Goal: Task Accomplishment & Management: Use online tool/utility

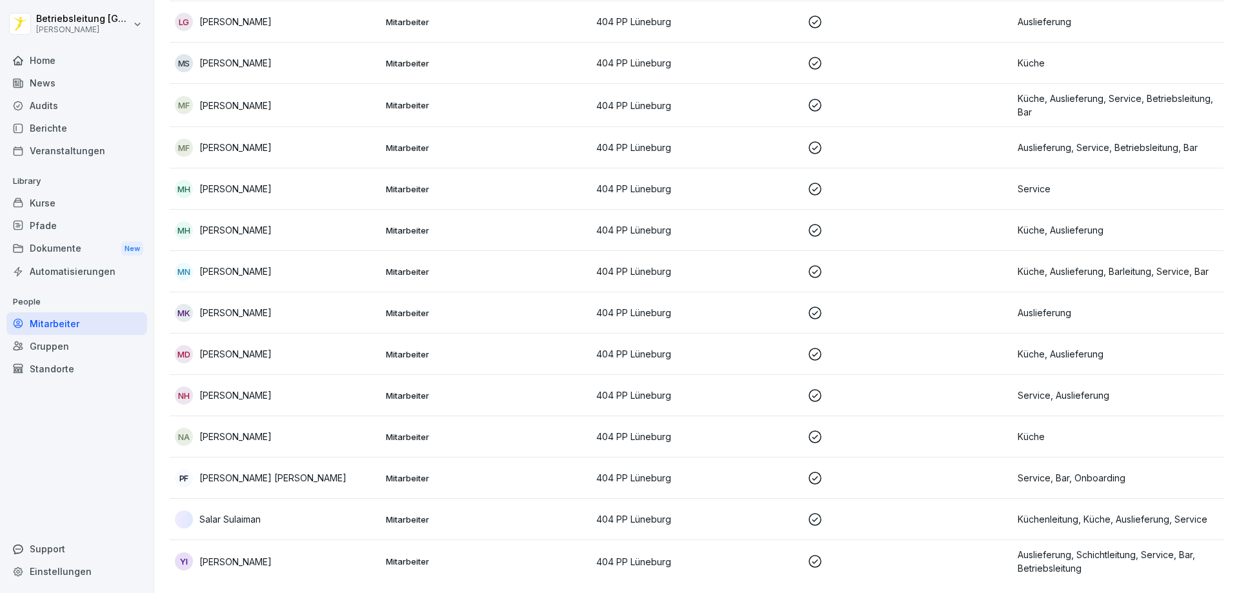
scroll to position [779, 0]
click at [107, 59] on div "Home" at bounding box center [76, 60] width 141 height 23
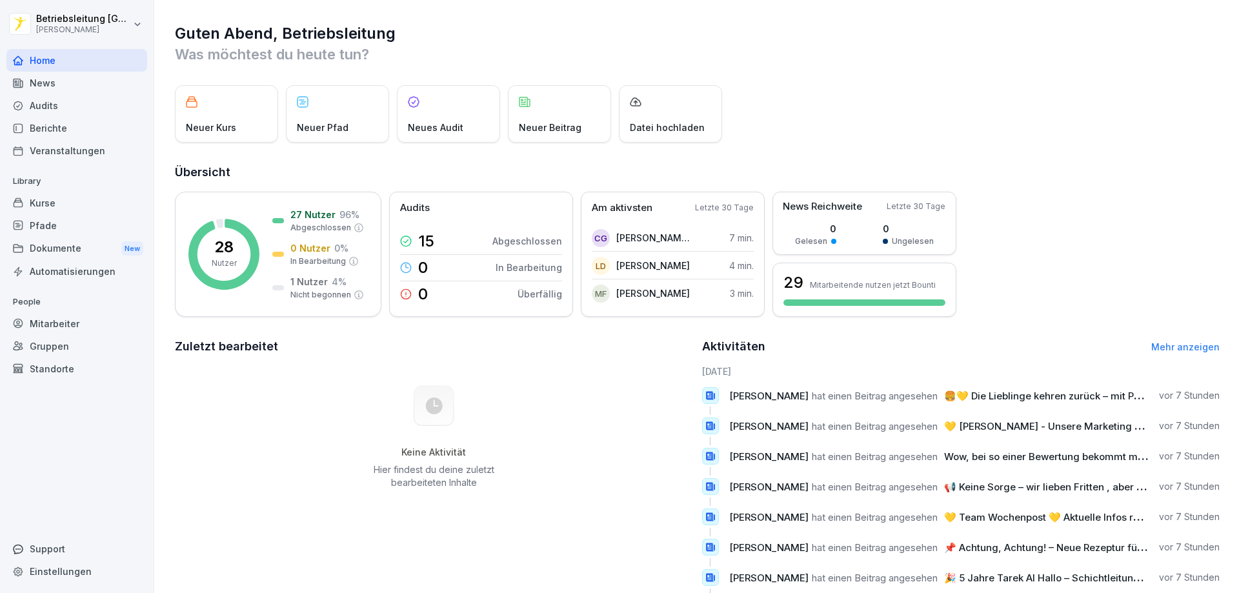
click at [92, 130] on div "Berichte" at bounding box center [76, 128] width 141 height 23
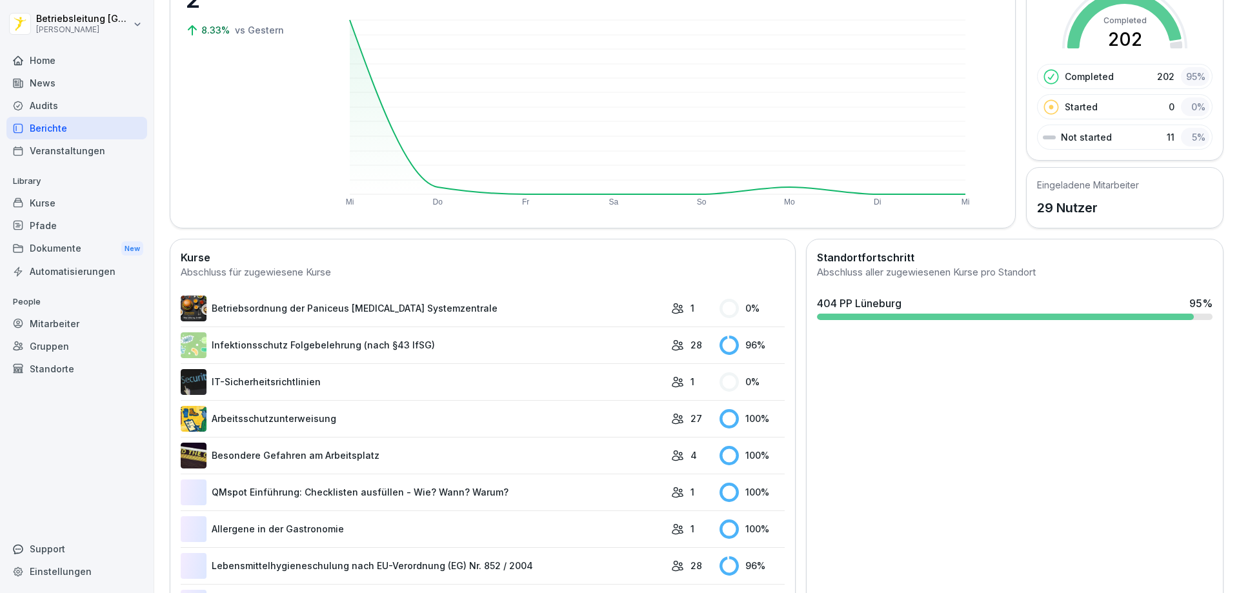
scroll to position [323, 0]
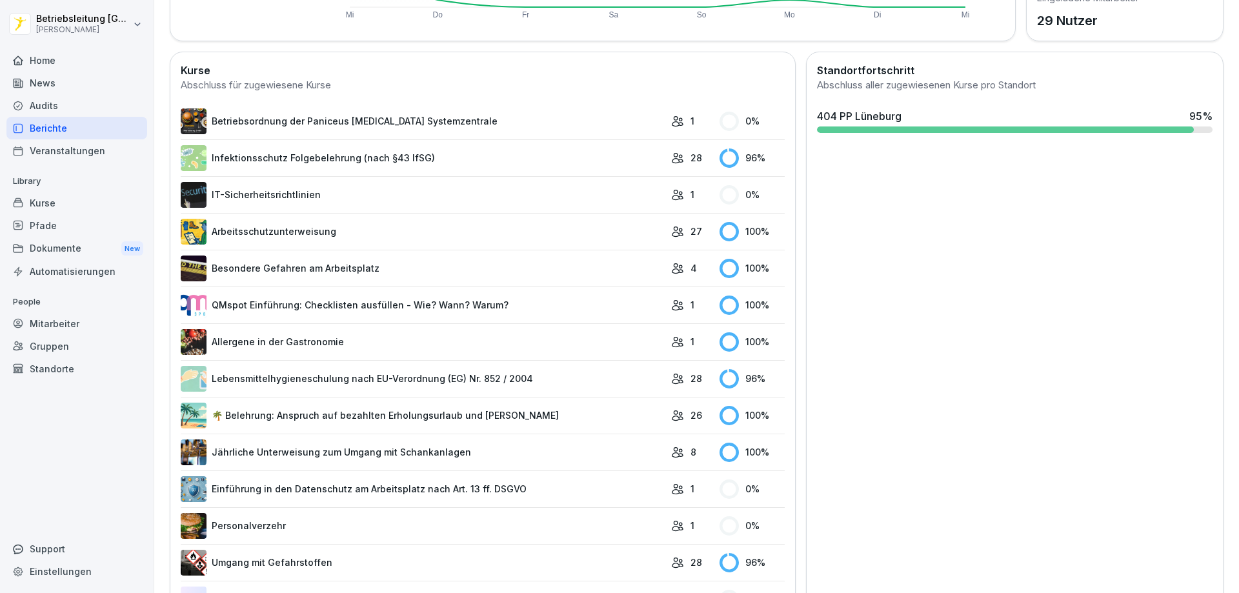
click at [610, 130] on link "Betriebsordnung der Paniceus [MEDICAL_DATA] Systemzentrale" at bounding box center [423, 121] width 484 height 26
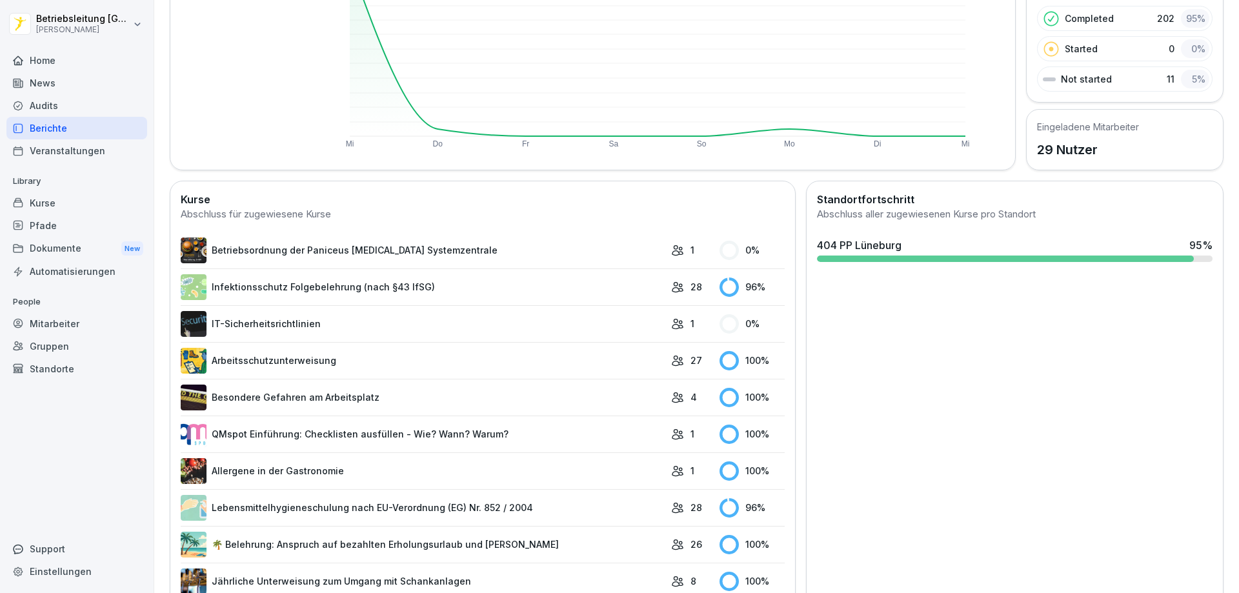
scroll to position [258, 0]
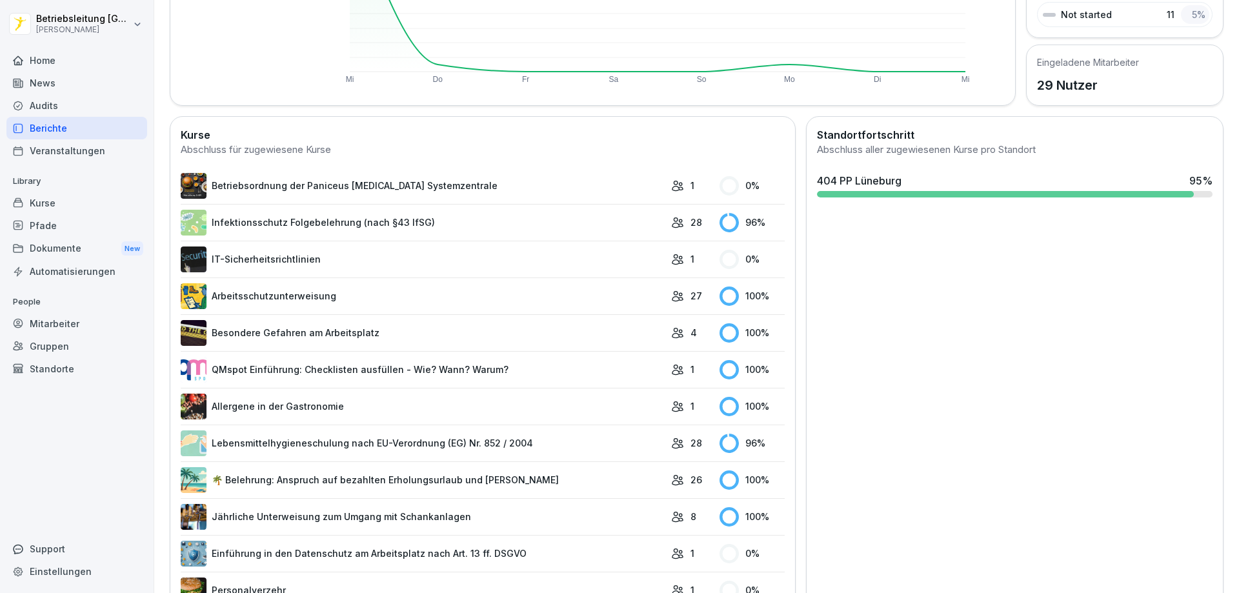
click at [929, 334] on div "Standortfortschritt Abschluss aller zugewiesenen Kurse pro Standort 404 PP [GEO…" at bounding box center [1014, 496] width 417 height 761
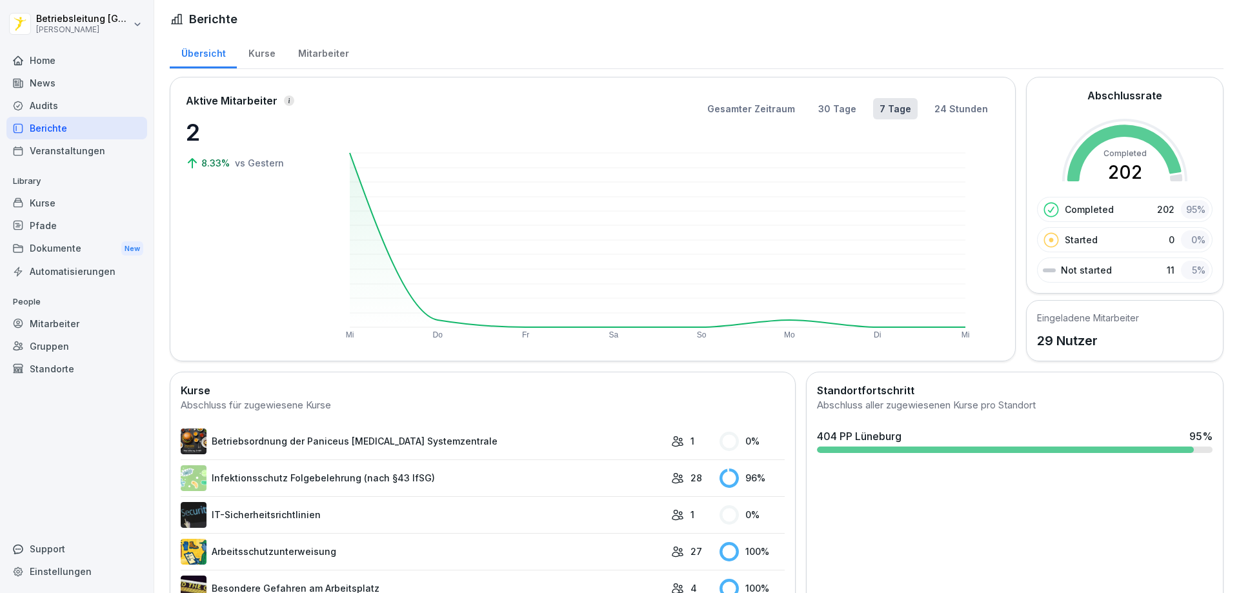
scroll to position [0, 0]
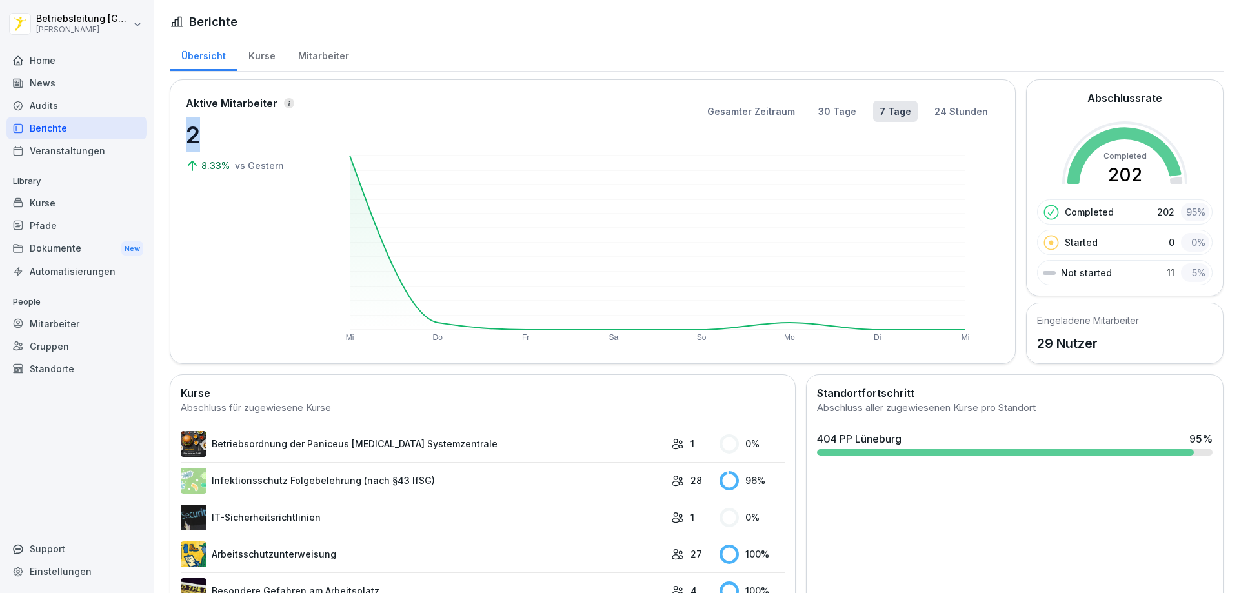
drag, startPoint x: 186, startPoint y: 132, endPoint x: 197, endPoint y: 134, distance: 11.7
click at [197, 134] on p "2" at bounding box center [250, 134] width 129 height 35
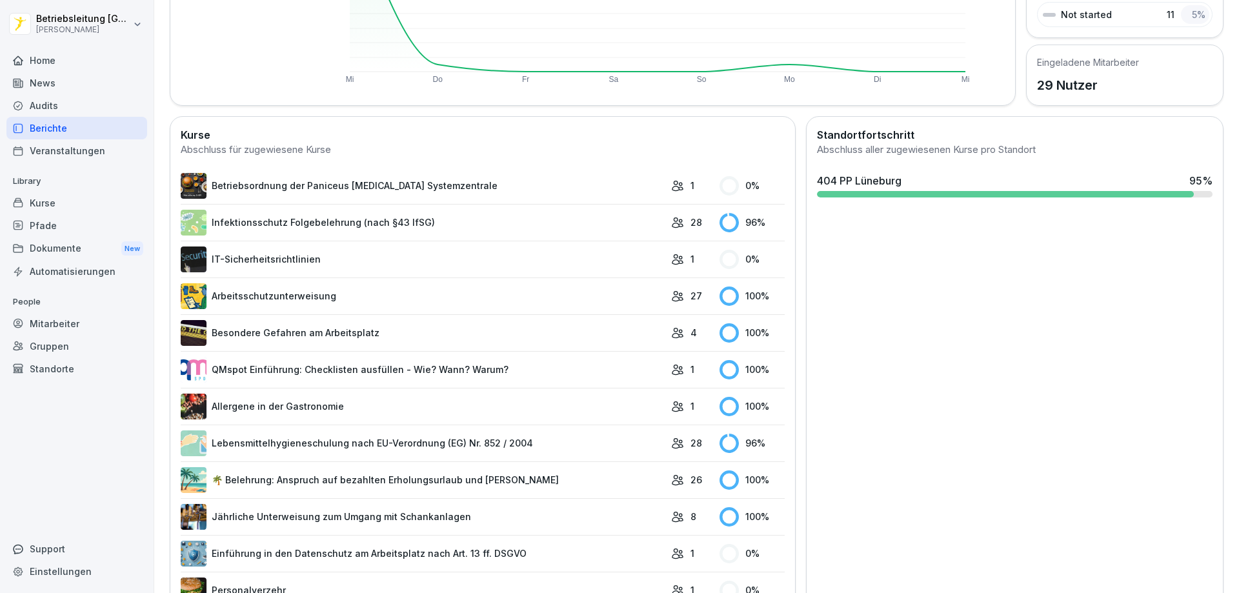
click at [443, 235] on td "Infektionsschutz Folgebelehrung (nach §43 IfSG)" at bounding box center [423, 222] width 484 height 37
click at [447, 231] on link "Infektionsschutz Folgebelehrung (nach §43 IfSG)" at bounding box center [423, 223] width 484 height 26
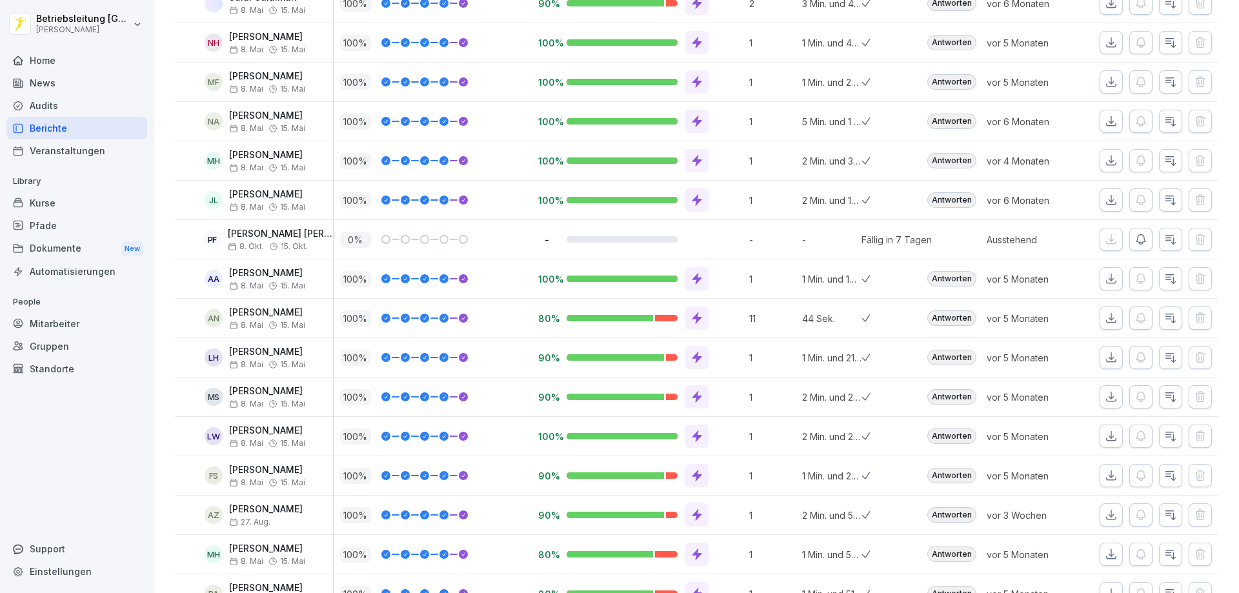
scroll to position [723, 0]
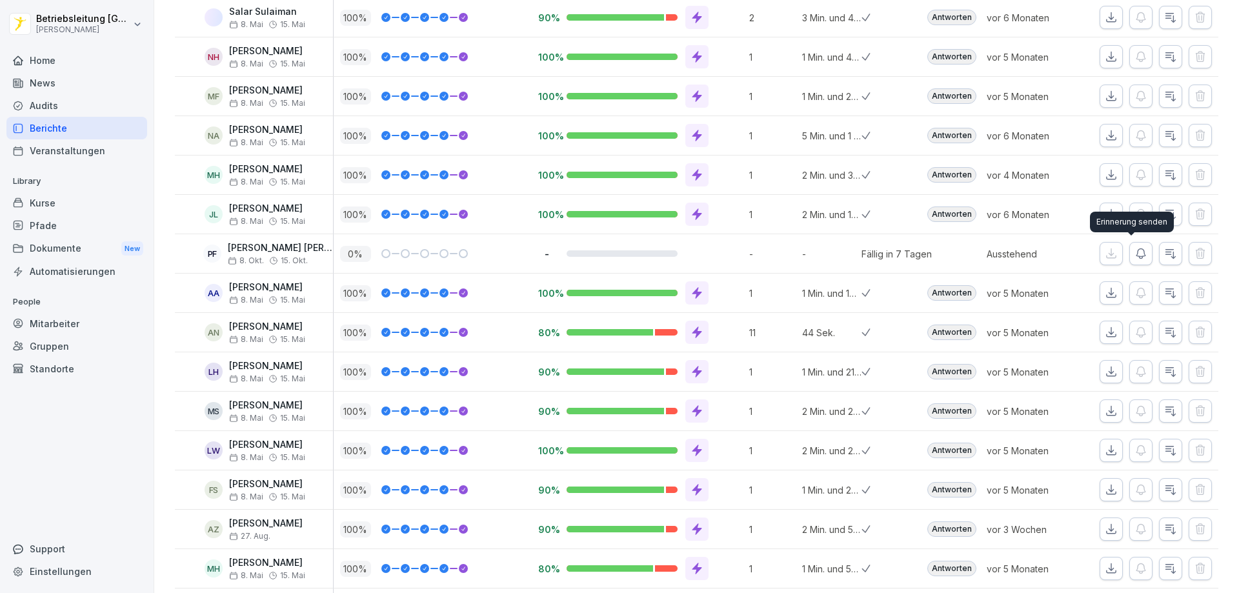
click at [1136, 256] on icon "button" at bounding box center [1140, 254] width 9 height 10
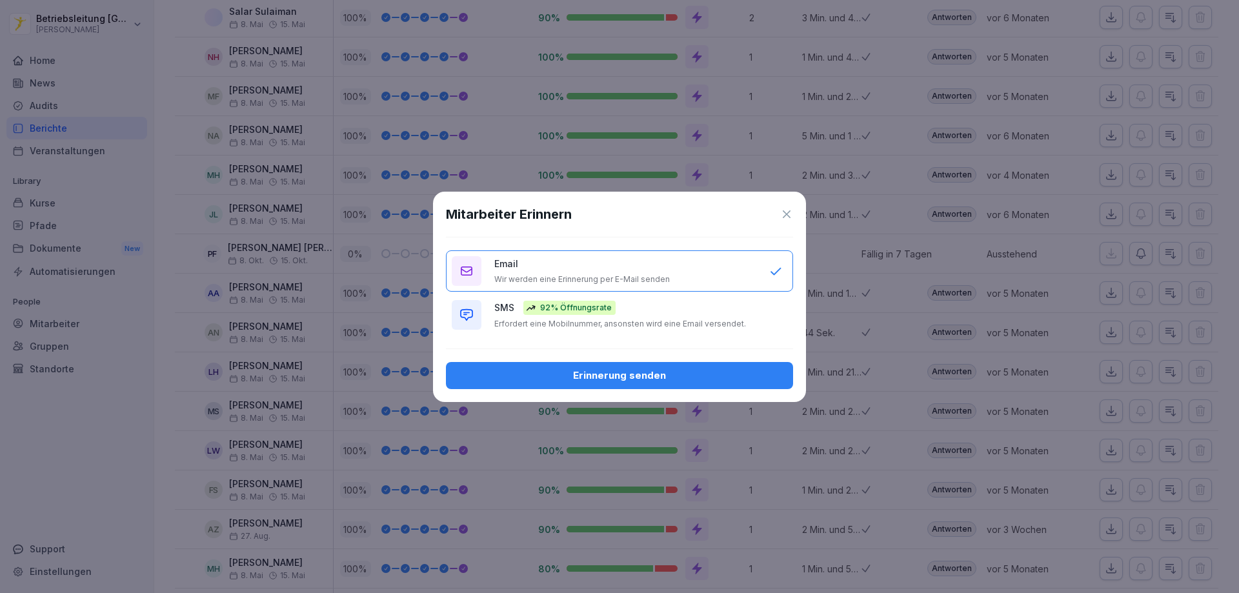
click at [731, 326] on p "Erfordert eine Mobilnummer, ansonsten wird eine Email versendet." at bounding box center [620, 324] width 252 height 10
click at [730, 379] on div "Erinnerung senden" at bounding box center [619, 375] width 326 height 14
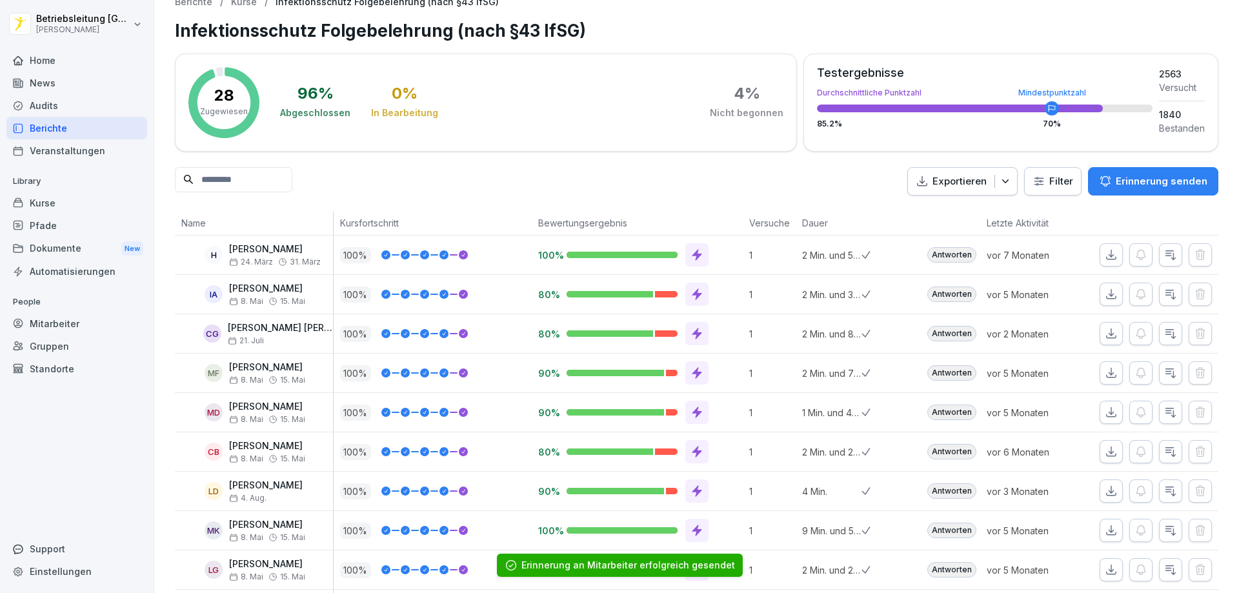
scroll to position [0, 0]
